Goal: Information Seeking & Learning: Learn about a topic

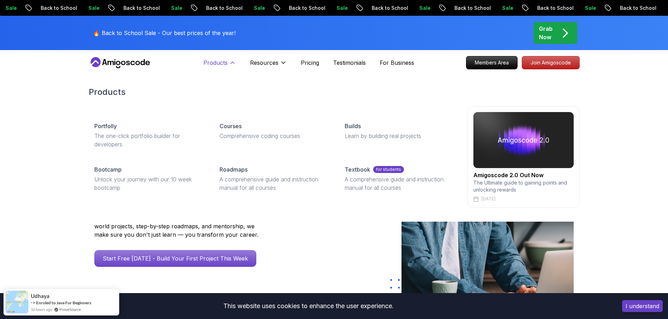
click at [223, 63] on p "Products" at bounding box center [215, 63] width 24 height 8
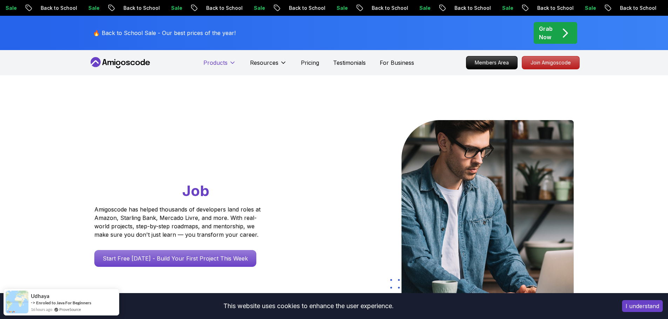
click at [223, 63] on p "Products" at bounding box center [215, 63] width 24 height 8
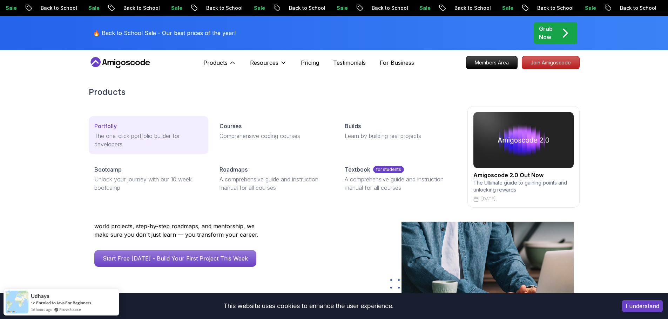
click at [106, 128] on p "Portfolly" at bounding box center [105, 126] width 22 height 8
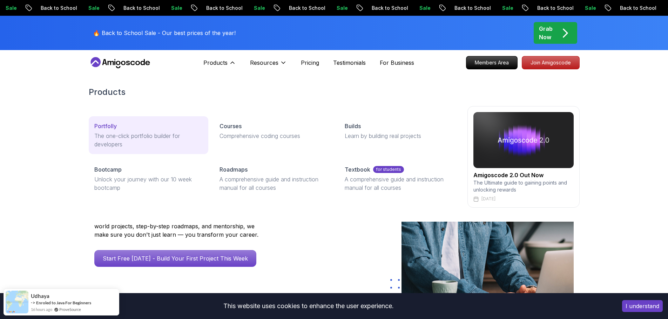
click at [111, 127] on p "Portfolly" at bounding box center [105, 126] width 22 height 8
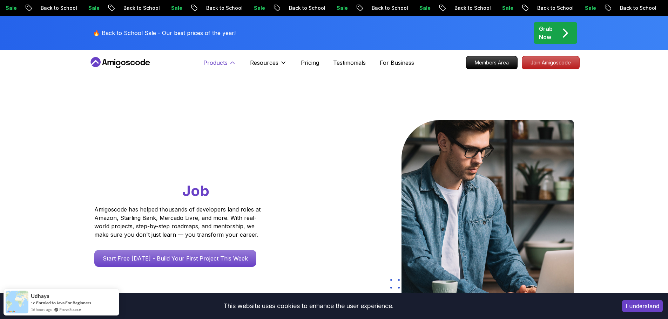
click at [207, 59] on p "Products" at bounding box center [215, 63] width 24 height 8
click at [228, 62] on button "Products" at bounding box center [219, 66] width 33 height 14
click at [213, 61] on p "Products" at bounding box center [215, 63] width 24 height 8
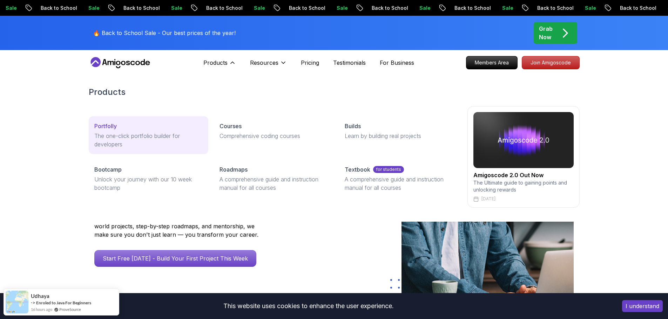
click at [109, 126] on p "Portfolly" at bounding box center [105, 126] width 22 height 8
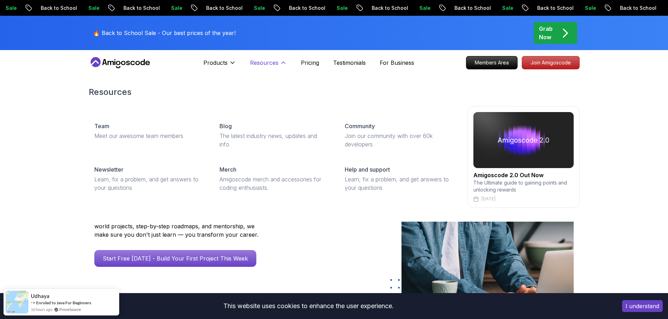
click at [263, 63] on p "Resources" at bounding box center [264, 63] width 28 height 8
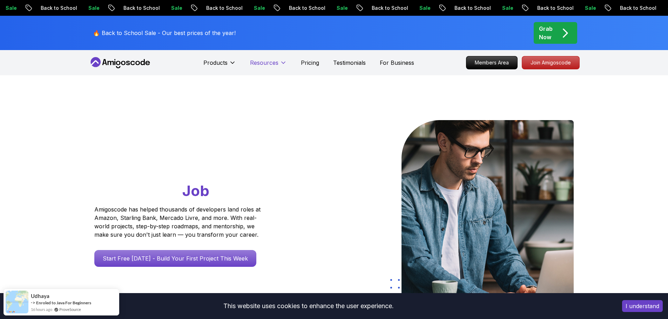
click at [263, 63] on p "Resources" at bounding box center [264, 63] width 28 height 8
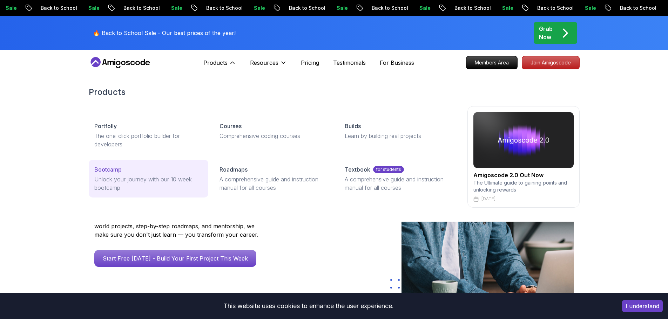
click at [102, 171] on p "Bootcamp" at bounding box center [107, 170] width 27 height 8
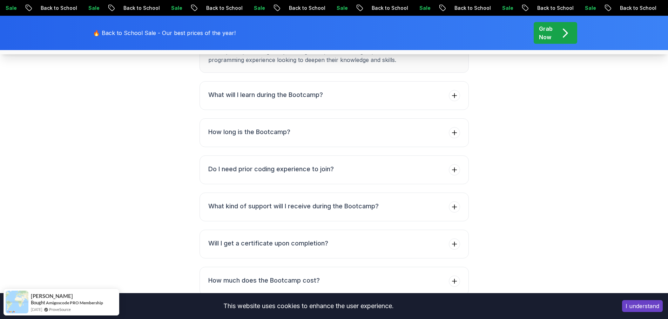
scroll to position [2688, 0]
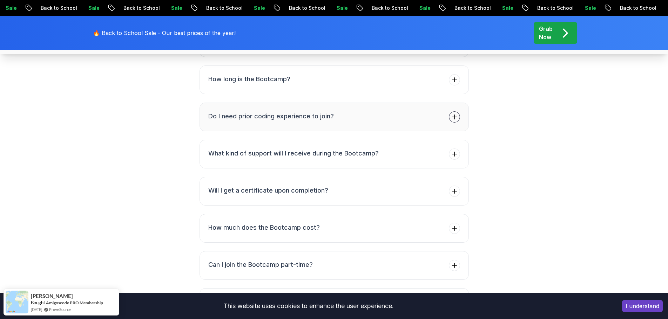
click at [392, 131] on button "Do I need prior coding experience to join?" at bounding box center [334, 117] width 269 height 29
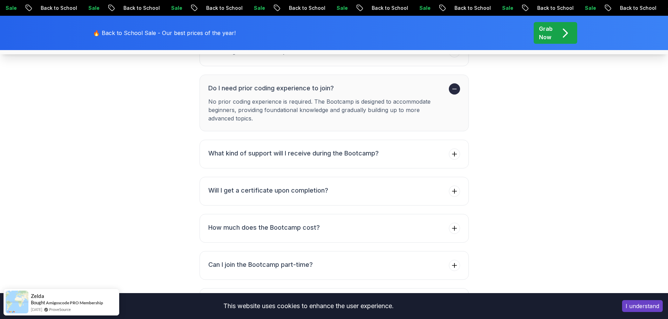
click at [412, 93] on h3 "Do I need prior coding experience to join?" at bounding box center [327, 88] width 238 height 10
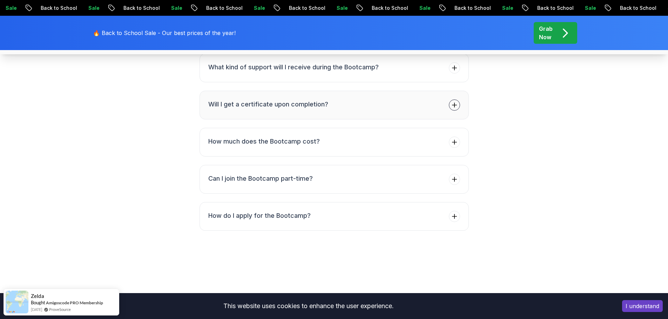
scroll to position [2805, 0]
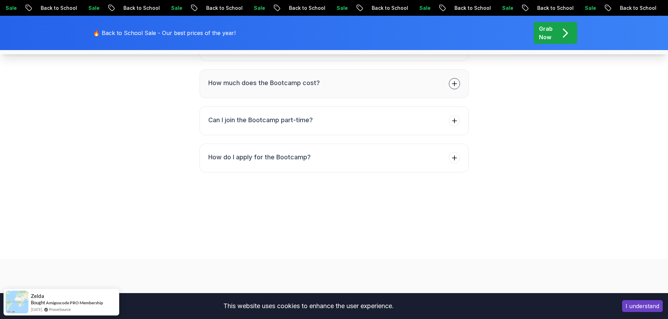
click at [383, 98] on button "How much does the Bootcamp cost?" at bounding box center [334, 83] width 269 height 29
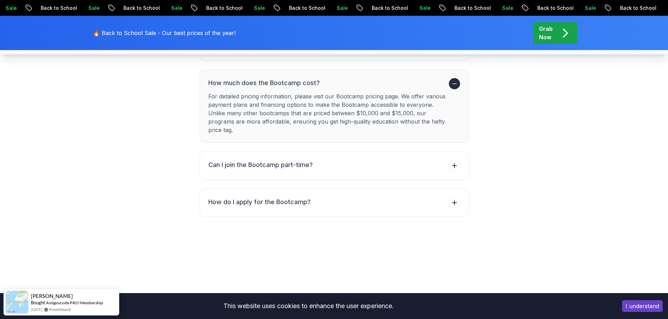
click at [397, 143] on button "How much does the Bootcamp cost? For detailed pricing information, please visit…" at bounding box center [334, 106] width 269 height 74
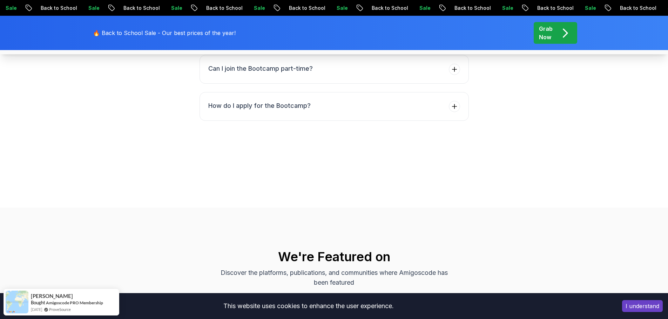
scroll to position [2922, 0]
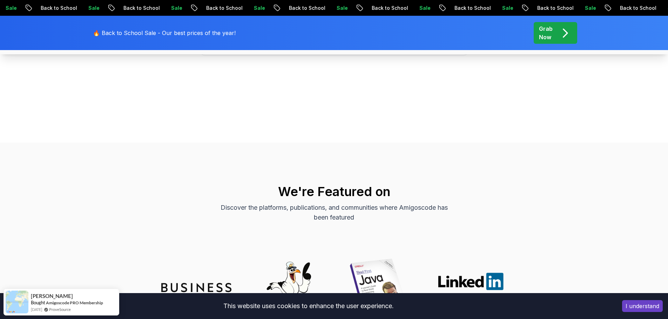
click at [353, 19] on button "Can I join the Bootcamp part-time?" at bounding box center [334, 4] width 269 height 29
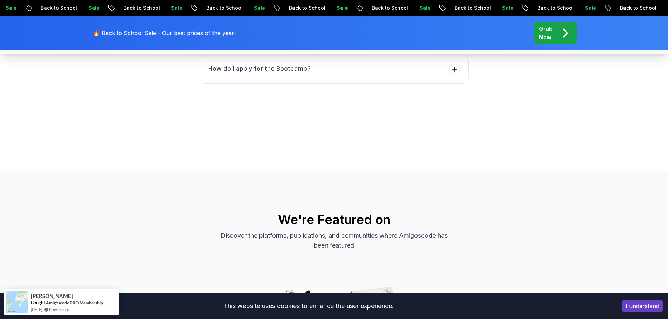
click at [396, 8] on h3 "Can I join the Bootcamp part-time?" at bounding box center [327, 4] width 238 height 10
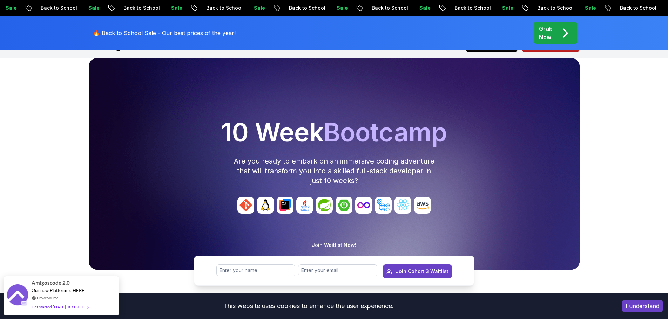
scroll to position [0, 0]
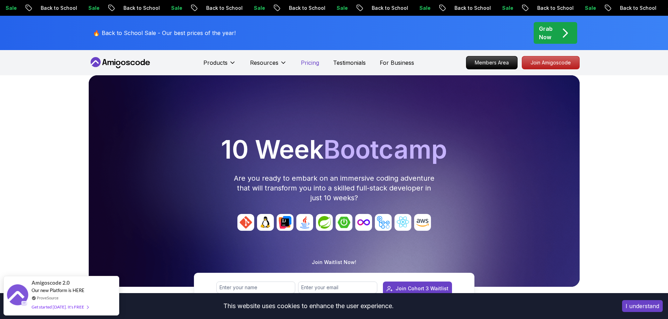
click at [309, 61] on p "Pricing" at bounding box center [310, 63] width 18 height 8
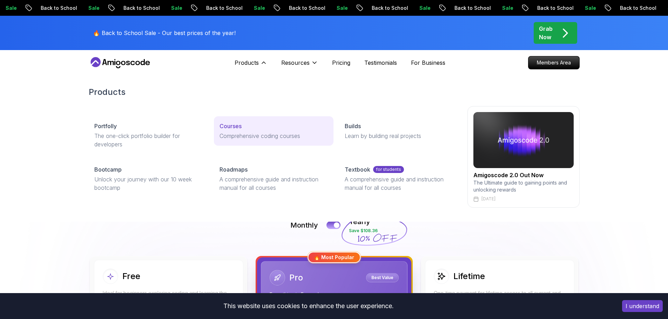
click at [222, 126] on p "Courses" at bounding box center [231, 126] width 22 height 8
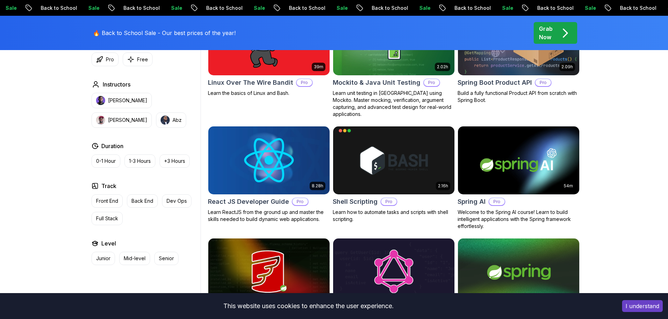
scroll to position [1578, 0]
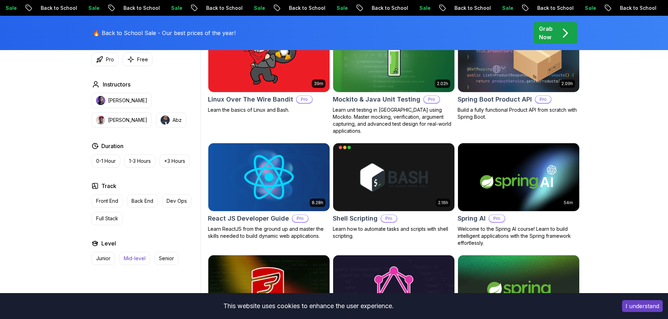
click at [133, 261] on p "Mid-level" at bounding box center [135, 258] width 22 height 7
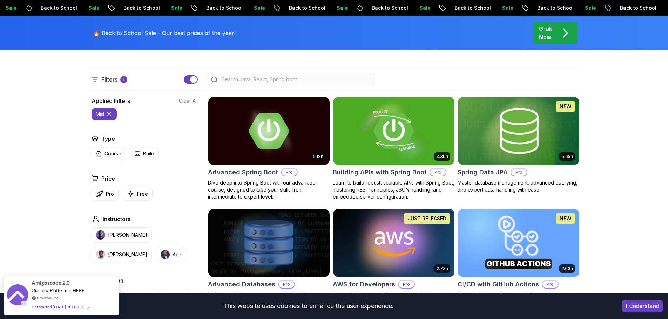
scroll to position [175, 0]
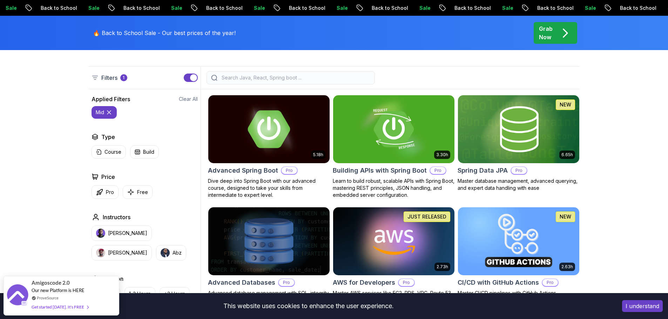
click at [279, 126] on img at bounding box center [268, 129] width 127 height 71
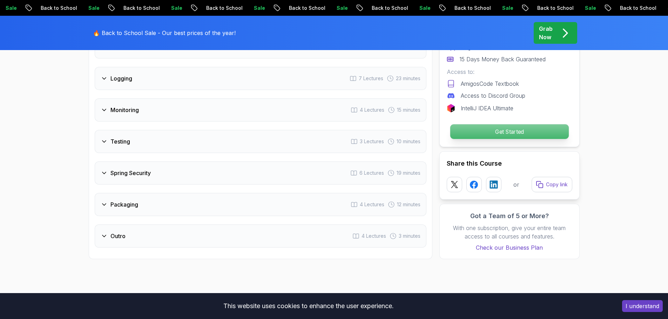
scroll to position [1227, 0]
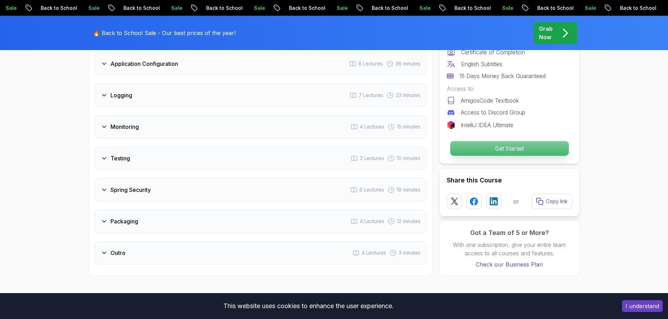
click at [503, 141] on p "Get Started" at bounding box center [509, 148] width 119 height 15
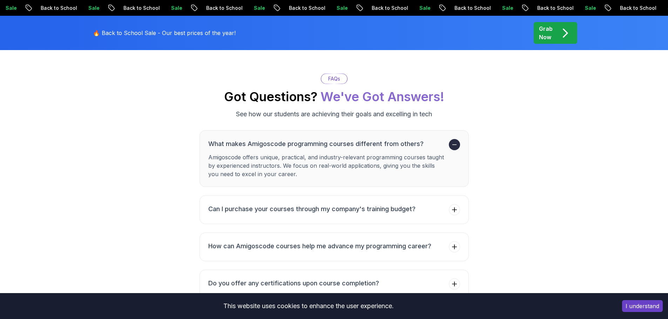
scroll to position [2173, 0]
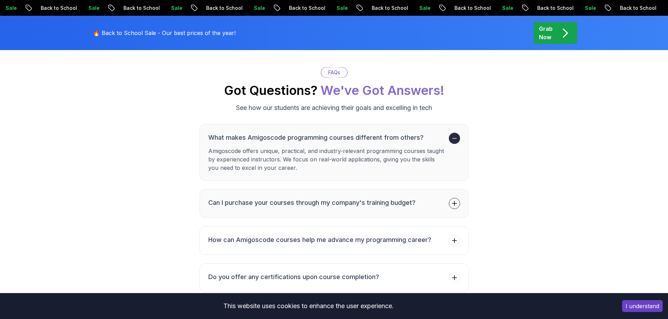
click at [436, 189] on button "Can I purchase your courses through my company's training budget?" at bounding box center [334, 203] width 269 height 29
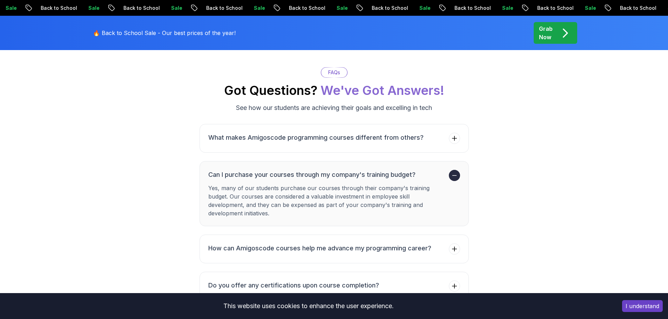
click at [450, 170] on span at bounding box center [454, 175] width 11 height 11
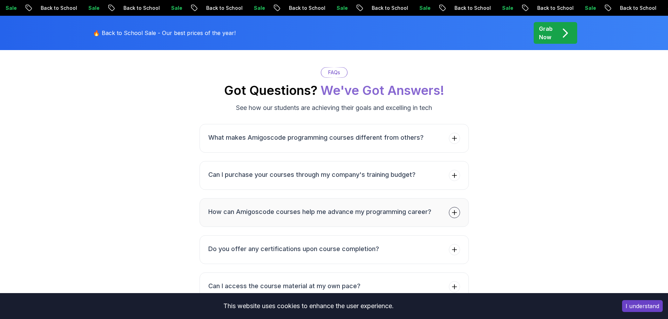
click at [433, 198] on button "How can Amigoscode courses help me advance my programming career?" at bounding box center [334, 212] width 269 height 29
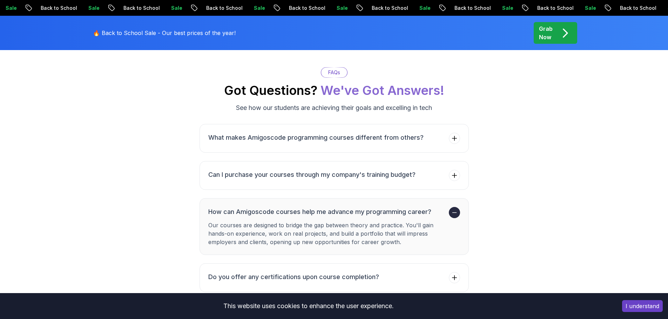
click at [433, 207] on h3 "How can Amigoscode courses help me advance my programming career?" at bounding box center [327, 212] width 238 height 10
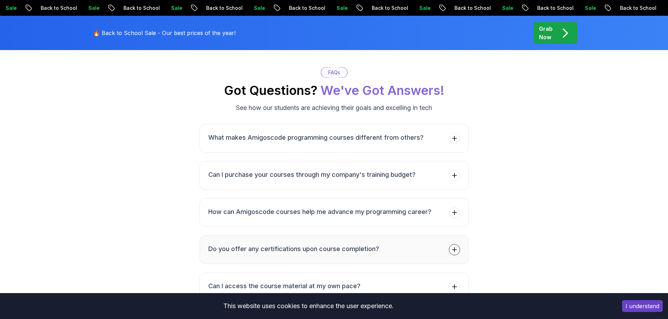
scroll to position [2232, 0]
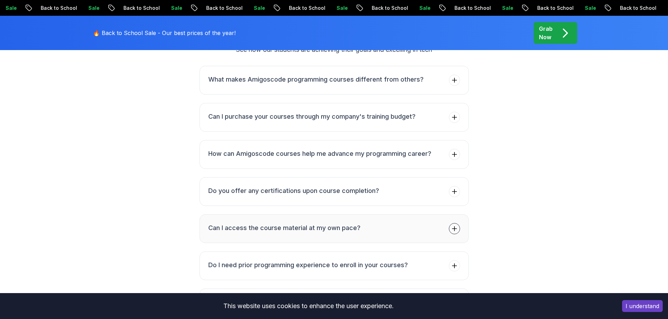
click at [425, 215] on button "Can I access the course material at my own pace?" at bounding box center [334, 229] width 269 height 29
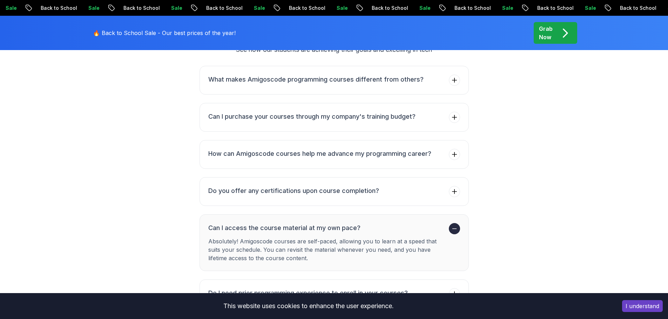
click at [425, 223] on h3 "Can I access the course material at my own pace?" at bounding box center [327, 228] width 238 height 10
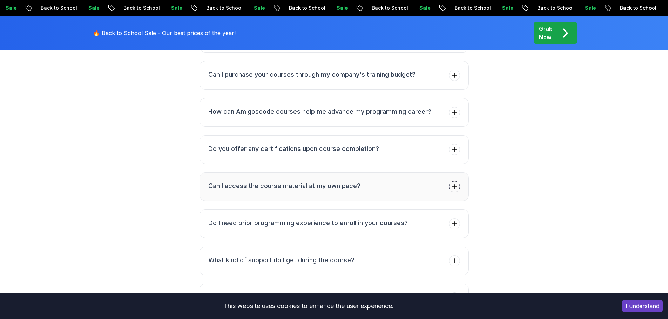
scroll to position [2290, 0]
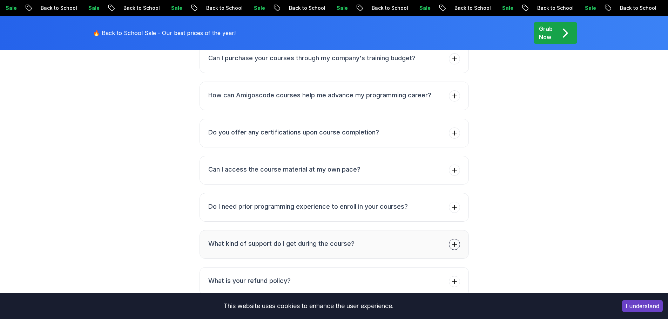
click at [411, 236] on button "What kind of support do I get during the course?" at bounding box center [334, 244] width 269 height 29
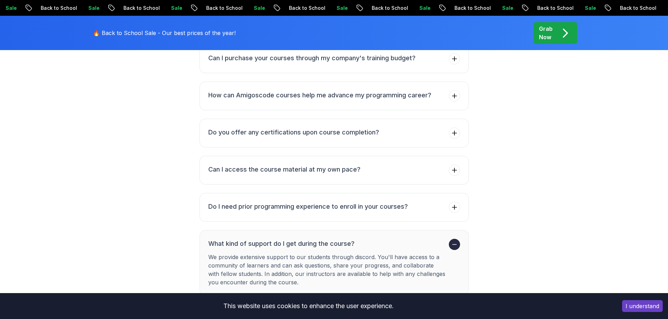
click at [410, 239] on h3 "What kind of support do I get during the course?" at bounding box center [327, 244] width 238 height 10
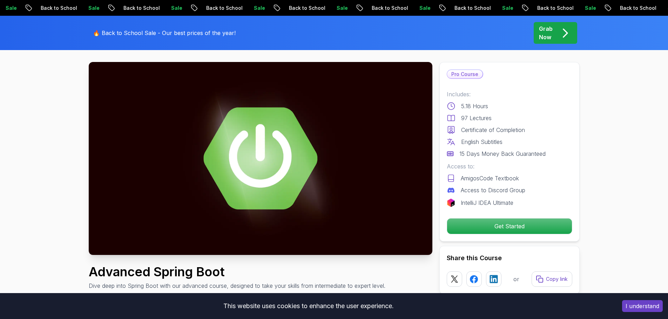
scroll to position [0, 0]
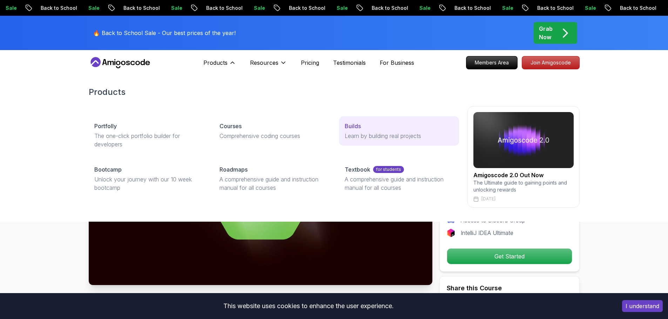
click at [356, 121] on link "Builds Learn by building real projects" at bounding box center [399, 130] width 120 height 29
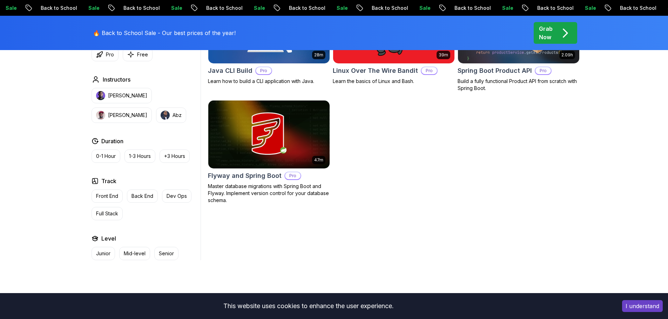
scroll to position [292, 0]
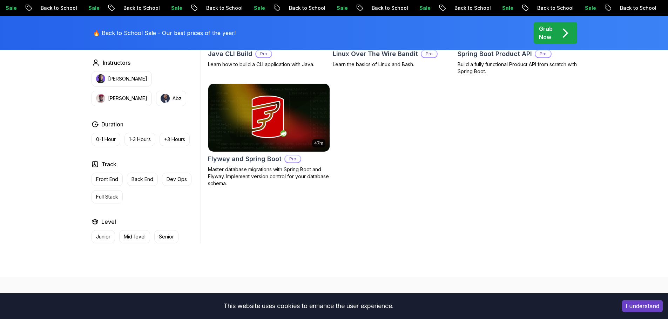
click at [165, 239] on p "Senior" at bounding box center [166, 237] width 15 height 7
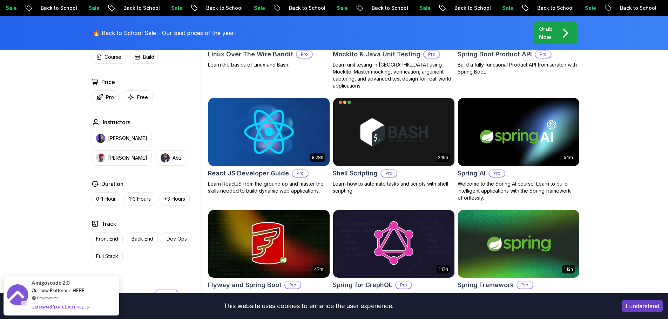
scroll to position [1227, 0]
